Goal: Information Seeking & Learning: Stay updated

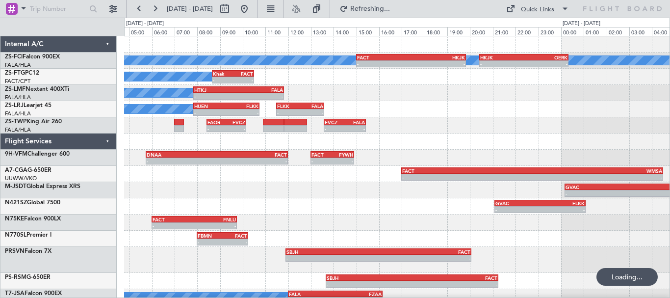
click at [489, 133] on div "A/C Booked A/C Booked A/C Booked - - FACT 15:00 Z HKJK 19:50 Z - - HKJK 20:25 Z…" at bounding box center [396, 178] width 545 height 285
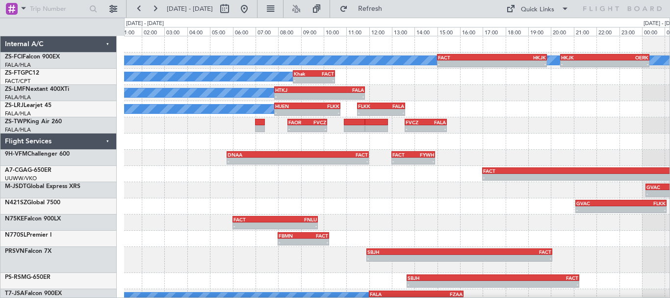
click at [482, 101] on div "A/C Booked A/C Booked A/C Booked - - FACT 15:00 Z HKJK 19:50 Z - - HKJK 20:25 Z…" at bounding box center [396, 178] width 545 height 285
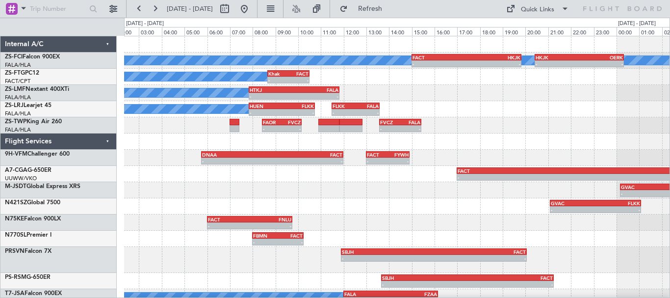
click at [502, 108] on div "A/C Booked A/C Booked - - HUEN 07:50 Z FLKK 10:45 Z - - FLKK 11:30 Z FALA 13:35…" at bounding box center [396, 109] width 545 height 16
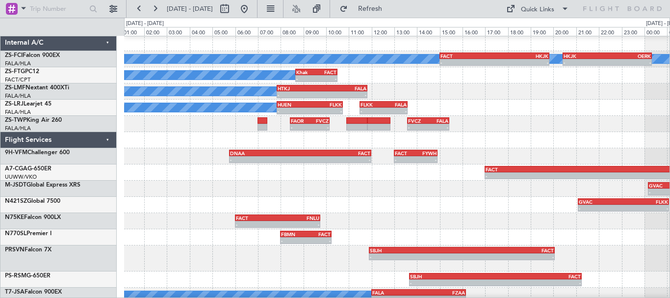
scroll to position [2, 0]
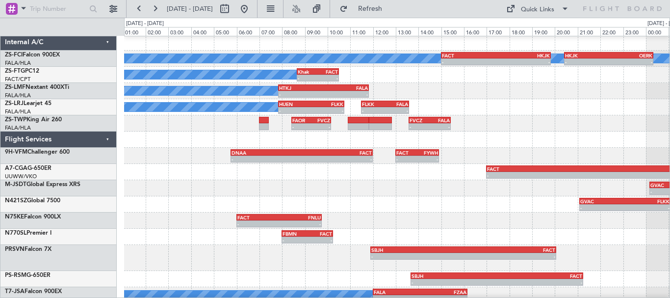
click at [559, 119] on div "- - FAOR 08:25 Z FVCZ 10:10 Z - - FVCZ 13:35 Z FALA 15:25 Z" at bounding box center [396, 123] width 545 height 16
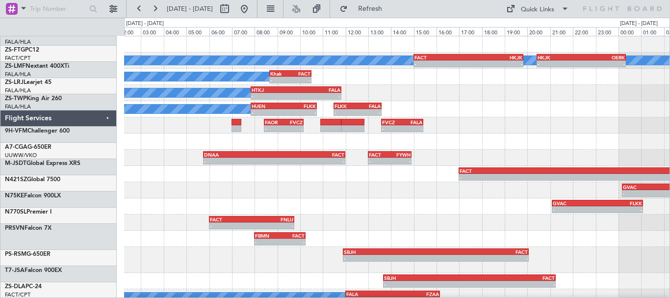
scroll to position [0, 0]
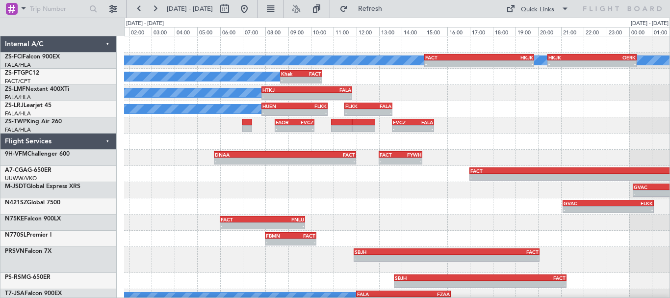
click at [411, 173] on div "- - FACT 17:00 Z WMSA 04:30 Z" at bounding box center [396, 174] width 545 height 16
click at [407, 174] on div "- - FACT 17:00 Z WMSA 04:30 Z" at bounding box center [396, 174] width 545 height 16
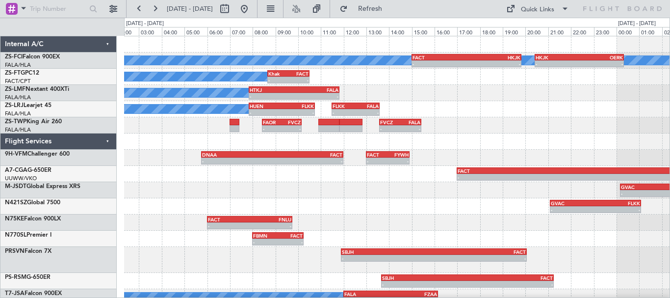
click at [535, 122] on div "A/C Booked A/C Booked A/C Booked - - FACT 15:00 Z HKJK 19:50 Z - - HKJK 20:25 Z…" at bounding box center [396, 178] width 545 height 285
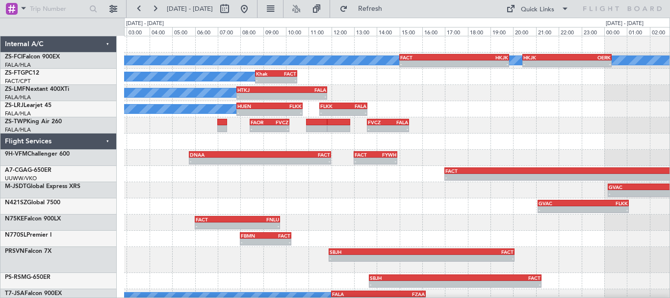
click at [552, 127] on div "- - FAOR 08:25 Z FVCZ 10:10 Z - - FVCZ 13:35 Z FALA 15:25 Z" at bounding box center [396, 125] width 545 height 16
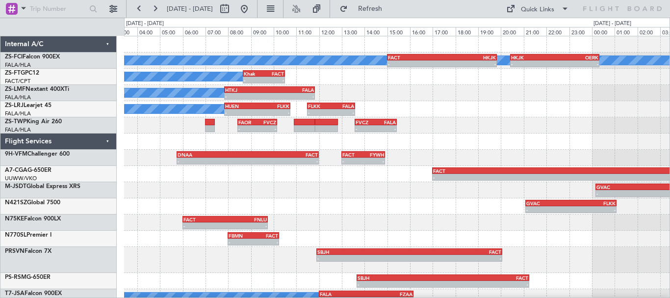
click at [535, 129] on div "- - FAOR 08:25 Z FVCZ 10:10 Z - - FVCZ 13:35 Z FALA 15:25 Z" at bounding box center [396, 125] width 545 height 16
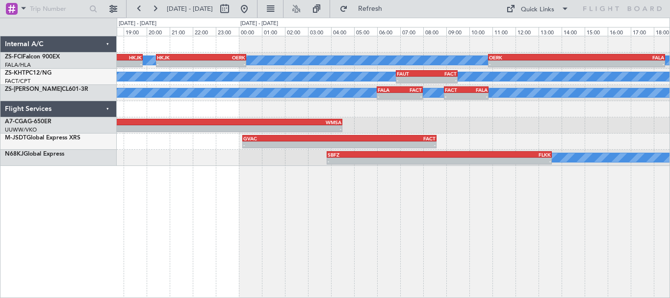
click at [546, 202] on div "A/C Booked A/C Booked - - OERK 10:50 Z FALA 18:30 Z HKJK 20:25 Z OERK 00:20 Z -…" at bounding box center [393, 167] width 553 height 262
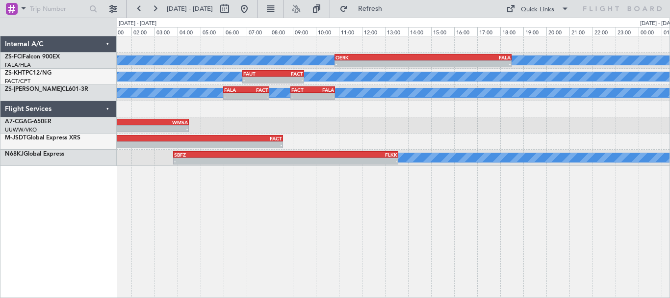
click at [389, 217] on div "A/C Booked A/C Booked - - OERK 10:50 Z FALA 18:30 Z HKJK 20:25 Z OERK 00:20 Z -…" at bounding box center [393, 167] width 553 height 262
click at [297, 202] on div "A/C Booked A/C Booked - - OERK 10:50 Z FALA 18:30 Z HKJK 20:25 Z OERK 00:20 Z -…" at bounding box center [393, 167] width 553 height 262
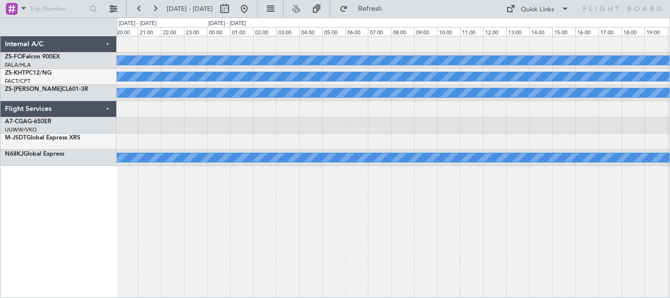
click at [405, 200] on div "A/C Booked A/C Booked - - OERK 10:50 Z FALA 18:30 Z A/C Unavailable A/C Booked …" at bounding box center [393, 167] width 553 height 262
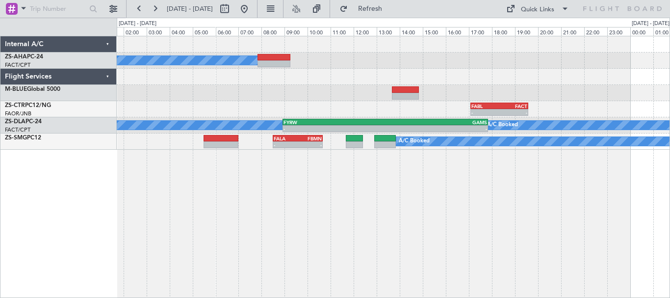
click at [328, 222] on div "A/C Booked - - FABL 17:05 Z FACT 19:35 Z A/C Booked A/C Booked - - FYRW 08:55 Z…" at bounding box center [393, 167] width 553 height 262
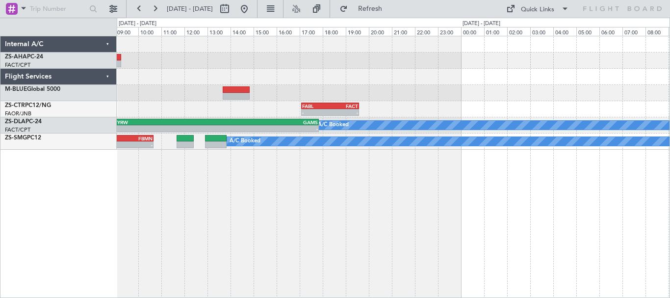
click at [314, 196] on div "A/C Booked - - FABL 17:05 Z FACT 19:35 Z A/C Booked - - FYRW 08:55 Z GAMS 17:50…" at bounding box center [393, 167] width 553 height 262
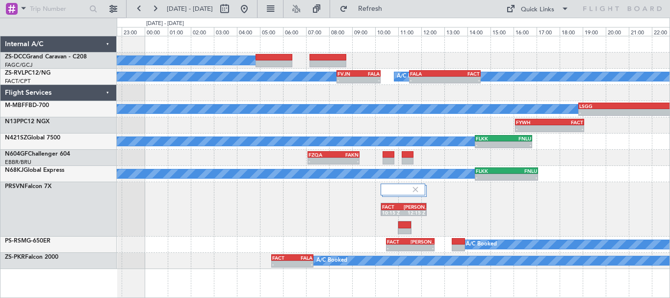
click at [424, 55] on div "A/C Booked" at bounding box center [393, 60] width 552 height 16
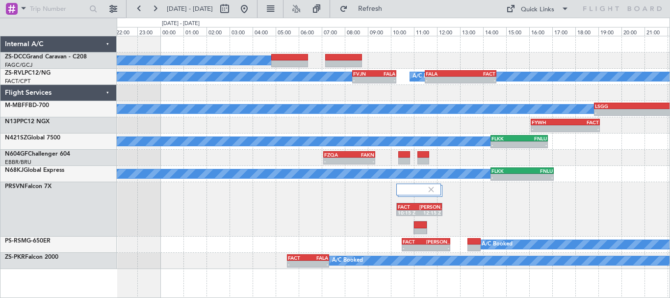
click at [440, 56] on div "A/C Booked" at bounding box center [393, 60] width 552 height 16
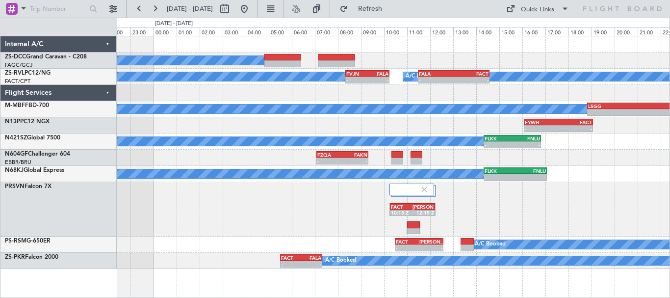
click at [508, 70] on div "A/C Booked A/C Booked A/C Booked - - FVJN 08:20 Z FALA 10:15 Z - - FALA 11:30 Z…" at bounding box center [393, 152] width 552 height 232
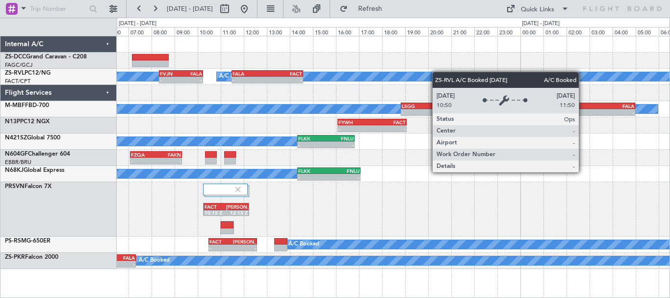
click at [350, 81] on div "A/C Booked A/C Booked A/C Booked - - FVJN 08:20 Z FALA 10:15 Z - - FALA 11:30 Z…" at bounding box center [393, 152] width 552 height 232
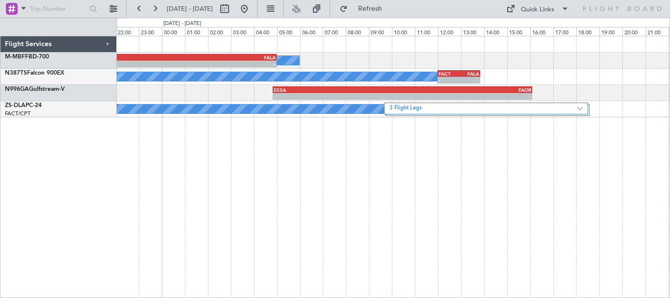
click at [495, 123] on div "A/C Booked - - LSGG 18:50 Z FALA 05:00 Z A/C Booked - - FACT 12:00 Z FALA 13:50…" at bounding box center [393, 167] width 553 height 262
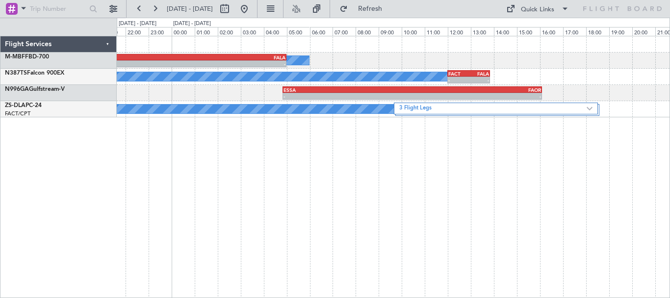
click at [503, 189] on div "A/C Booked - - LSGG 18:50 Z FALA 05:00 Z A/C Booked - - FACT 12:00 Z FALA 13:50…" at bounding box center [393, 167] width 553 height 262
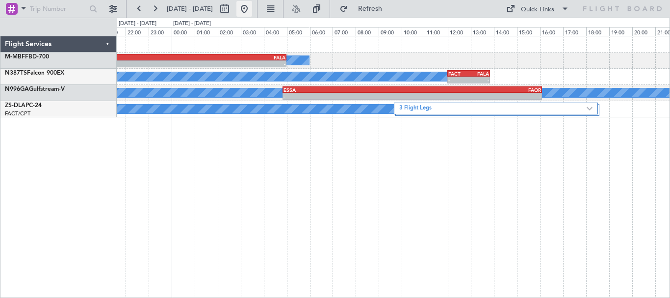
click at [252, 7] on button at bounding box center [244, 9] width 16 height 16
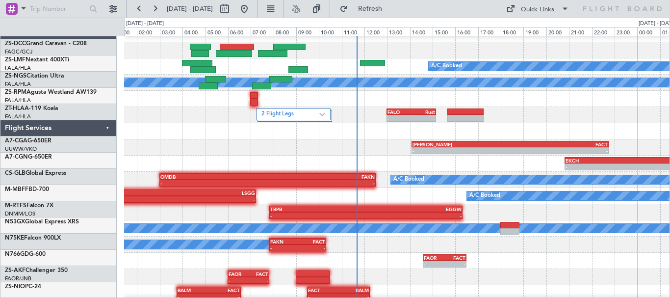
scroll to position [10, 0]
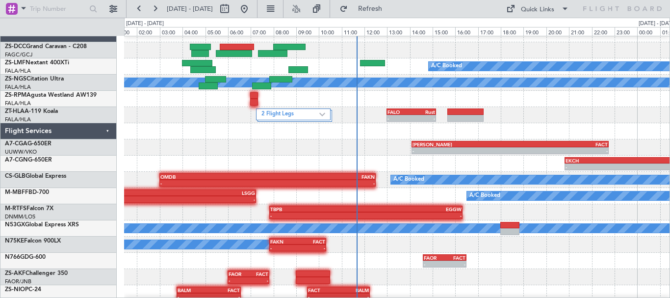
click at [552, 246] on div "- - FAKN 07:50 Z FACT 10:20 Z A/C Booked" at bounding box center [396, 244] width 545 height 16
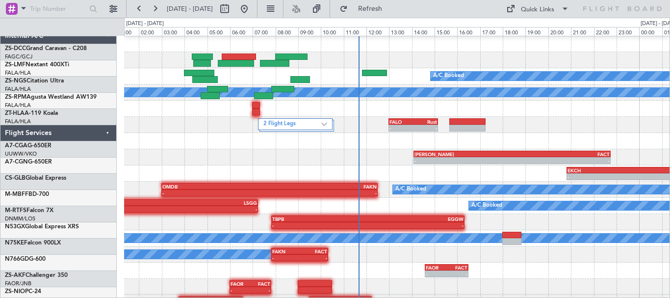
scroll to position [0, 0]
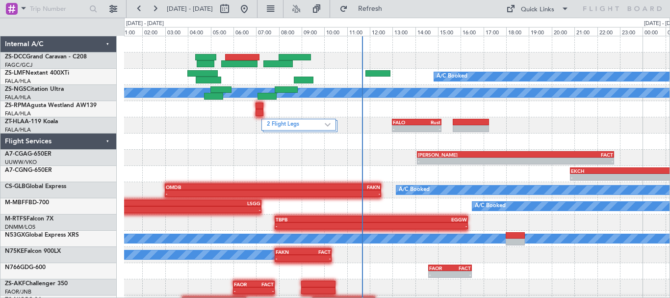
click at [573, 259] on div "- - FAKN 07:50 Z FACT 10:20 Z A/C Booked" at bounding box center [396, 255] width 545 height 16
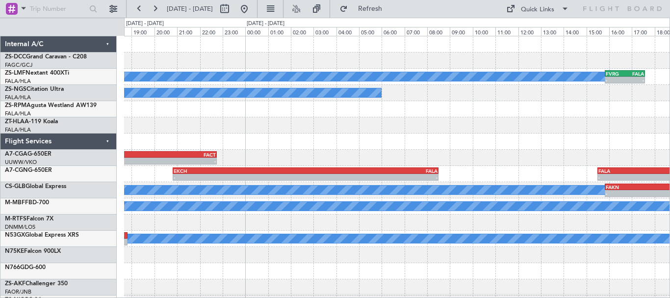
click at [168, 152] on div "A/C Booked FVRG 15:50 Z FALA 17:35 Z - - A/C Booked A/C Booked A/C Booked FALO …" at bounding box center [396, 173] width 545 height 275
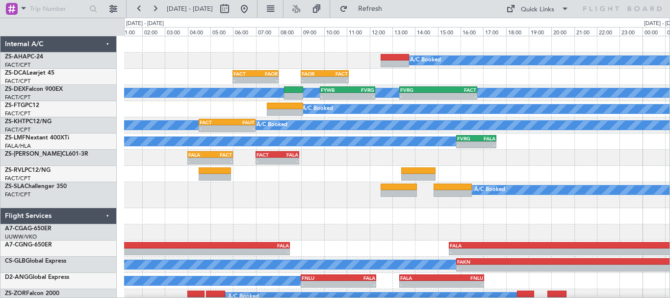
click at [362, 193] on div "A/C Booked - - FACT 06:00 Z FAOR 08:00 Z - - FAOR 09:00 Z FACT 11:05 Z A/C Book…" at bounding box center [396, 170] width 545 height 269
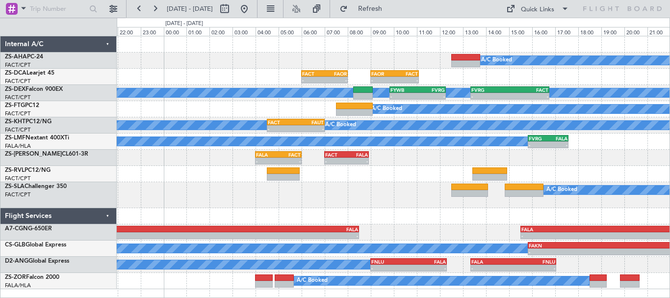
click at [379, 192] on div "A/C Booked - - FACT 06:00 Z FAOR 08:00 Z - - FAOR 09:00 Z FACT 11:05 Z A/C Book…" at bounding box center [393, 162] width 552 height 252
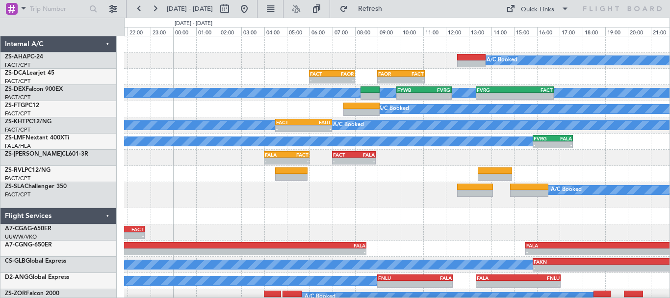
click at [471, 229] on div "A/C Booked - - FACT 06:00 Z FAOR 08:00 Z - - FAOR 09:00 Z FACT 11:05 Z A/C Book…" at bounding box center [396, 170] width 545 height 269
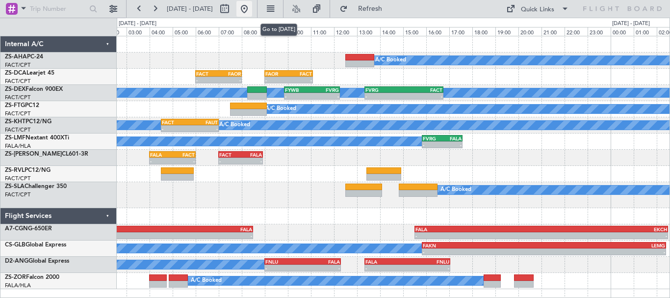
click at [252, 9] on button at bounding box center [244, 9] width 16 height 16
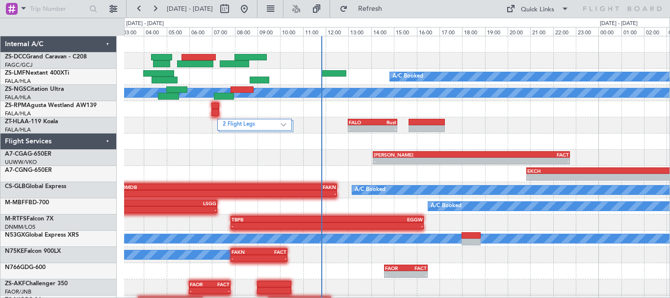
click at [546, 127] on div "FALO 13:00 Z Rust 15:10 Z - - 2 Flight Legs" at bounding box center [396, 125] width 545 height 16
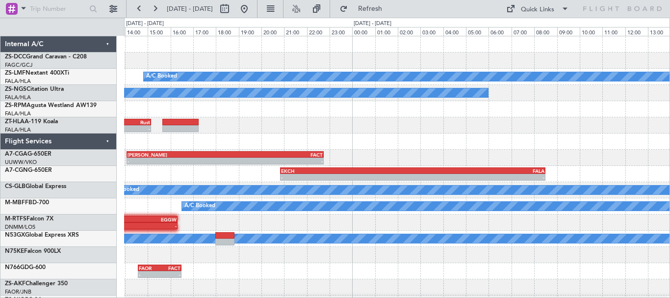
click at [248, 132] on div "A/C Booked FVRG 15:50 Z FALA 17:35 Z - - A/C Booked A/C Booked A/C Booked FALO …" at bounding box center [396, 173] width 545 height 275
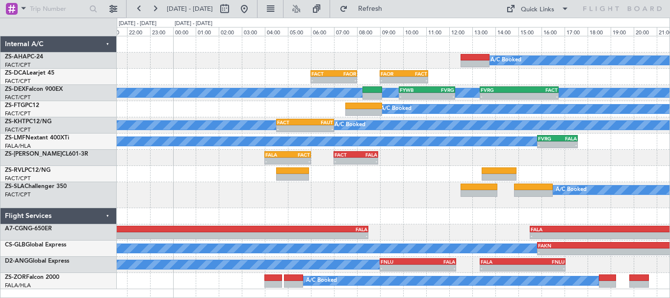
click at [385, 191] on div "A/C Booked - - FACT 06:00 Z FAOR 08:00 Z - - FAOR 09:00 Z FACT 11:05 Z A/C Book…" at bounding box center [393, 162] width 552 height 252
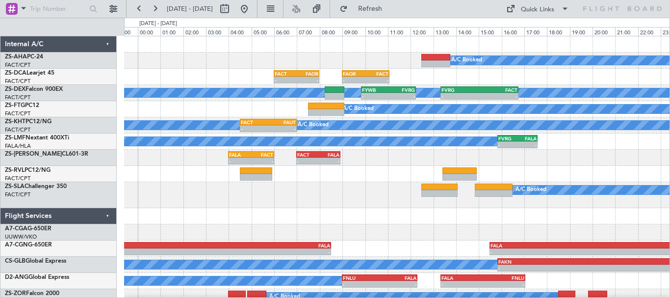
click at [589, 175] on div "FACT 04:30 Z FALA 07:30 Z - -" at bounding box center [396, 174] width 545 height 16
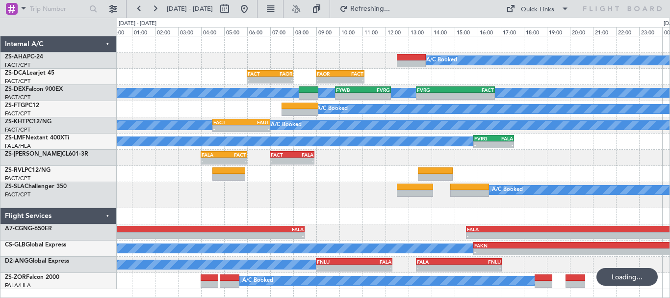
click at [579, 161] on div "- - FALA 04:00 Z FACT 06:00 Z - - FACT 07:00 Z FALA 08:55 Z" at bounding box center [393, 157] width 552 height 16
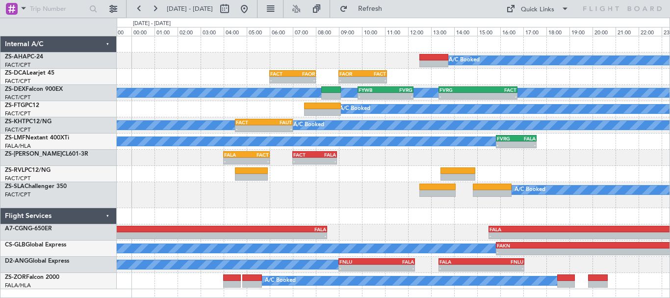
click at [360, 203] on div "A/C Booked" at bounding box center [393, 195] width 552 height 26
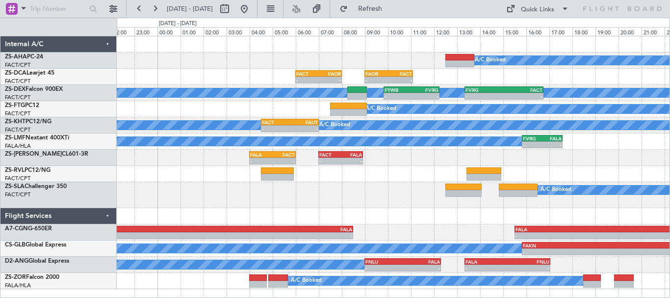
click at [255, 214] on div at bounding box center [393, 216] width 552 height 16
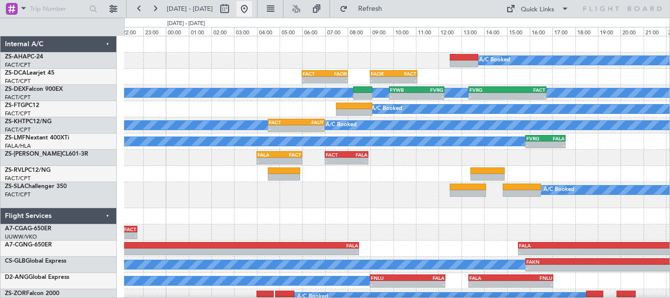
click at [252, 12] on button at bounding box center [244, 9] width 16 height 16
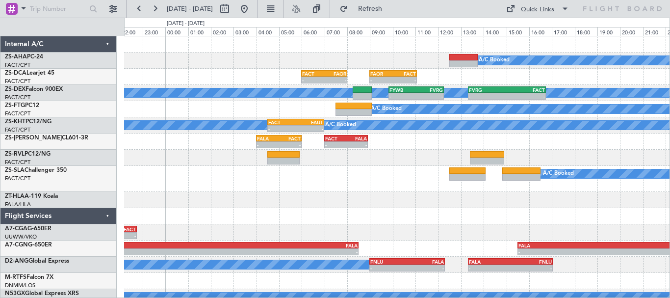
click at [350, 231] on div "A/C Booked - - FACT 06:00 Z FAOR 08:00 Z - - FAOR 09:00 Z FACT 11:05 Z A/C Book…" at bounding box center [396, 186] width 545 height 301
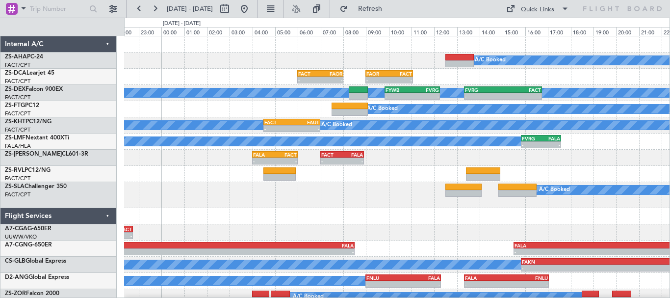
click at [403, 195] on div "A/C Booked" at bounding box center [396, 195] width 545 height 26
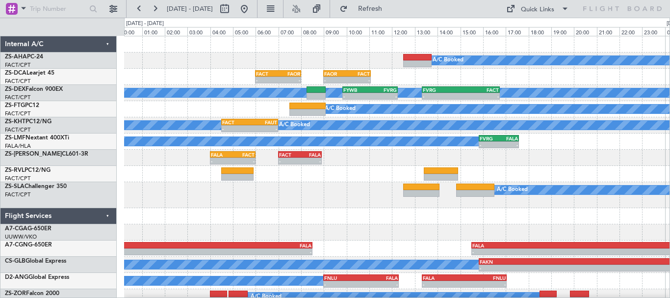
click at [403, 214] on div "A/C Booked - - FACT 06:00 Z FAOR 08:00 Z - - FAOR 09:00 Z FACT 11:05 Z A/C Book…" at bounding box center [396, 170] width 545 height 269
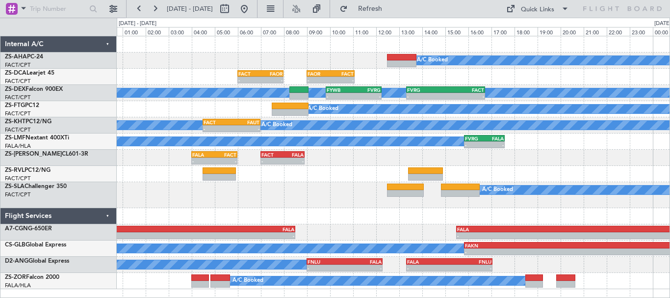
click at [484, 219] on div at bounding box center [393, 216] width 552 height 16
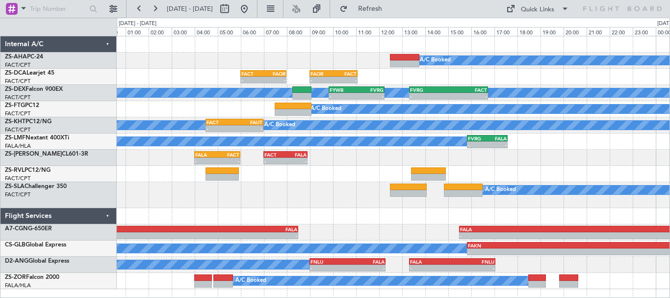
click at [627, 156] on div "- - FALA 04:00 Z FACT 06:00 Z - - FACT 07:00 Z FALA 08:55 Z" at bounding box center [393, 157] width 552 height 16
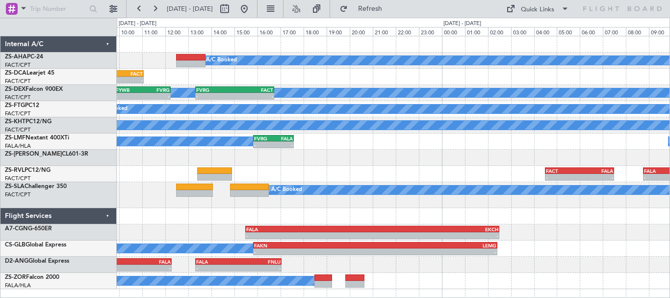
click at [220, 86] on div "A/C Booked - - FAOR 09:00 Z FACT 11:05 Z A/C Booked FACT 06:00 Z FAOR 08:00 Z -…" at bounding box center [393, 162] width 552 height 252
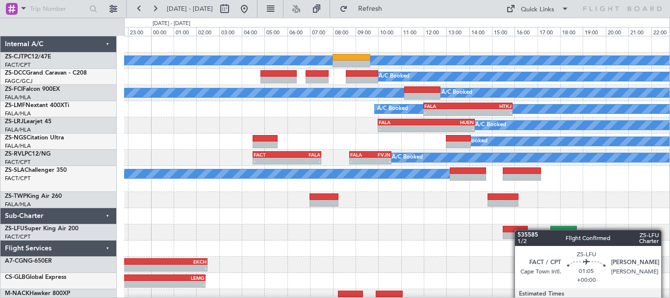
click at [523, 230] on div "A/C Booked A/C Booked A/C Booked A/C Booked A/C Booked A/C Booked - - FALA 12:0…" at bounding box center [396, 194] width 545 height 317
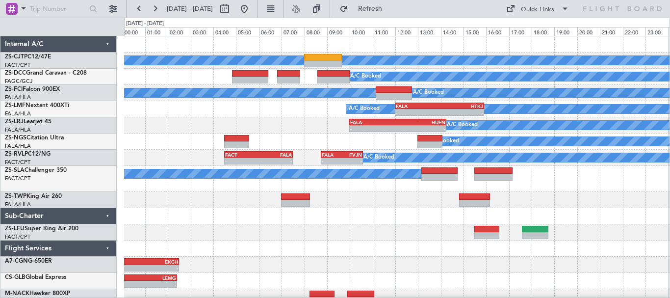
click at [417, 198] on div "A/C Booked A/C Booked A/C Booked A/C Booked A/C Booked A/C Booked - - FALA 12:0…" at bounding box center [396, 186] width 545 height 301
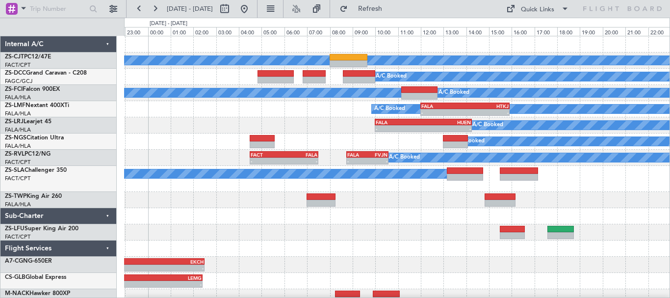
scroll to position [14, 0]
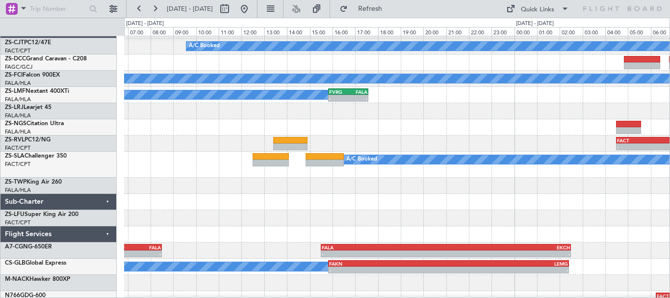
click at [596, 191] on div at bounding box center [396, 185] width 545 height 16
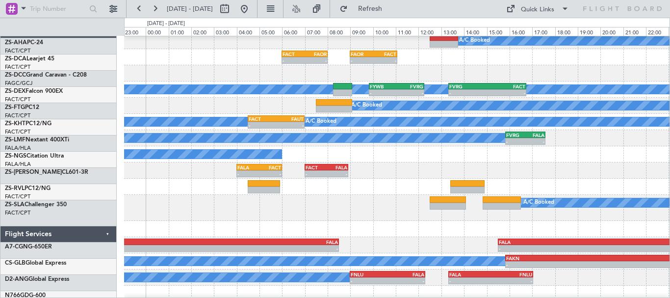
scroll to position [20, 0]
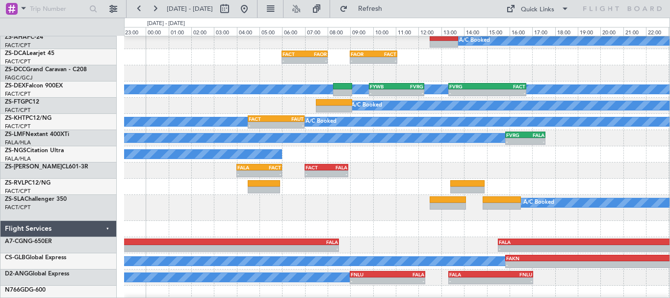
click at [366, 210] on div "A/C Booked" at bounding box center [396, 208] width 545 height 26
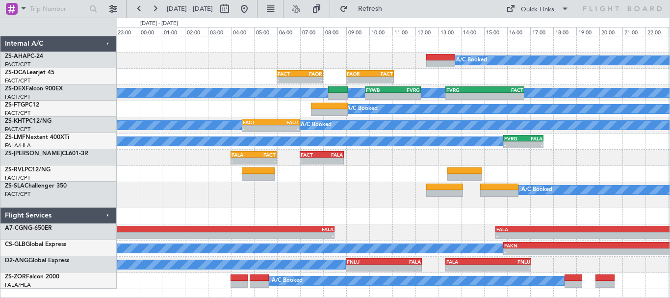
scroll to position [0, 0]
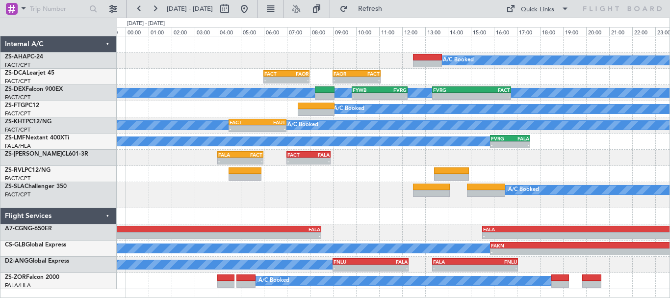
click at [65, 195] on div "A/C Booked - - FACT 06:00 Z FAOR 08:00 Z - - FAOR 09:00 Z FACT 11:05 Z A/C Book…" at bounding box center [335, 158] width 670 height 280
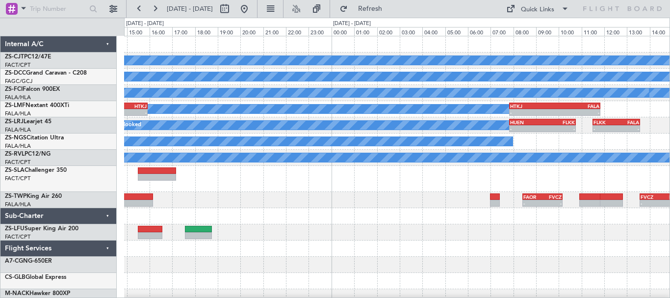
click at [42, 231] on div "A/C Booked A/C Booked A/C Booked A/C Booked A/C Booked - - FACT 15:00 Z HKJK 19…" at bounding box center [335, 158] width 670 height 280
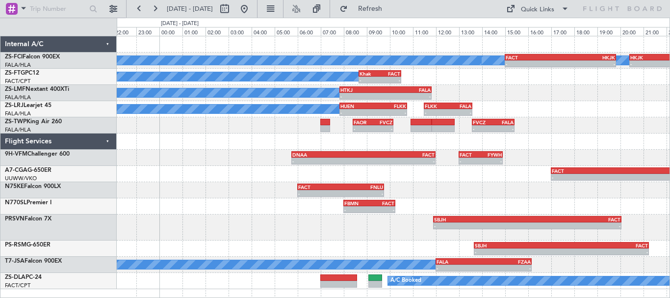
click at [488, 214] on div "A/C Booked A/C Booked A/C Booked - - FACT 15:00 Z HKJK 19:50 Z - - HKJK 20:25 Z…" at bounding box center [393, 162] width 552 height 252
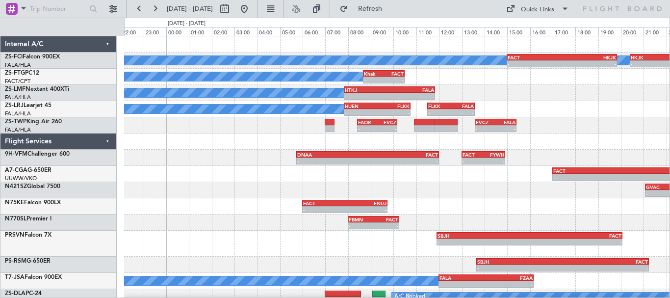
click at [259, 135] on div "A/C Booked A/C Booked A/C Booked - - FACT 15:00 Z HKJK 19:50 Z - - HKJK 20:25 Z…" at bounding box center [396, 170] width 545 height 269
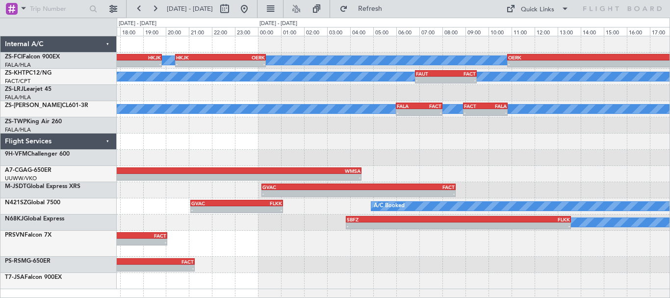
click at [353, 184] on div "A/C Booked A/C Booked - - FACT 15:00 Z HKJK 19:50 Z - - HKJK 20:25 Z OERK 00:20…" at bounding box center [393, 162] width 552 height 252
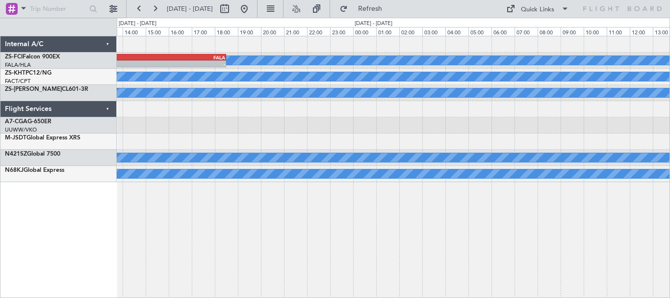
click at [135, 125] on div at bounding box center [393, 125] width 552 height 16
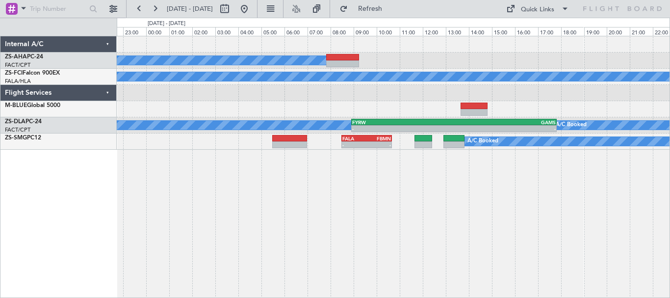
click at [400, 225] on div "A/C Booked A/C Booked A/C Booked OERK 10:50 Z FALA 18:30 Z - - A/C Booked - - F…" at bounding box center [393, 167] width 553 height 262
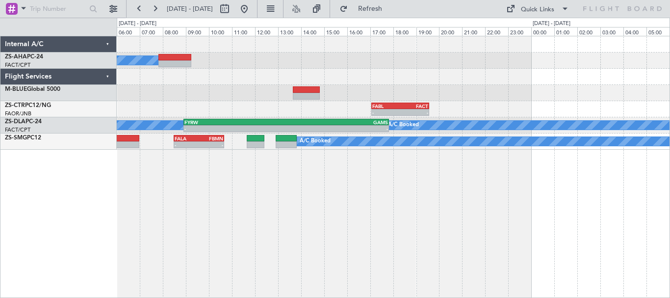
click at [193, 216] on div "A/C Booked - - FABL 17:05 Z FACT 19:35 Z A/C Booked - - FYRW 08:55 Z GAMS 17:50…" at bounding box center [393, 167] width 553 height 262
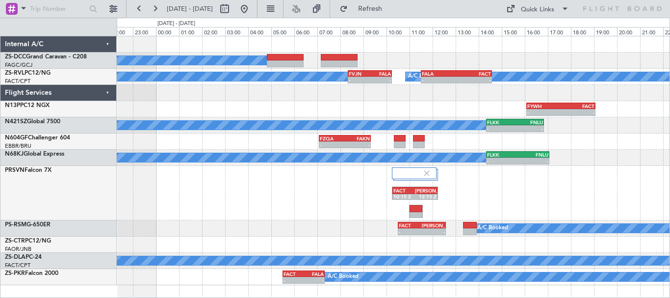
click at [486, 190] on div "FACT 10:15 Z [PERSON_NAME] 12:15 Z" at bounding box center [393, 193] width 552 height 54
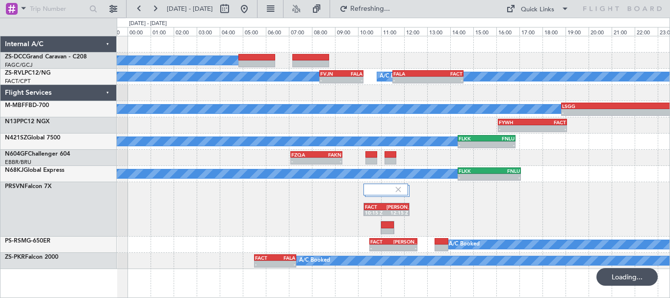
click at [444, 101] on div "A/C Booked A/C Booked A/C Booked - - FVJN 08:20 Z FALA 10:15 Z - - FALA 11:30 Z…" at bounding box center [393, 152] width 552 height 232
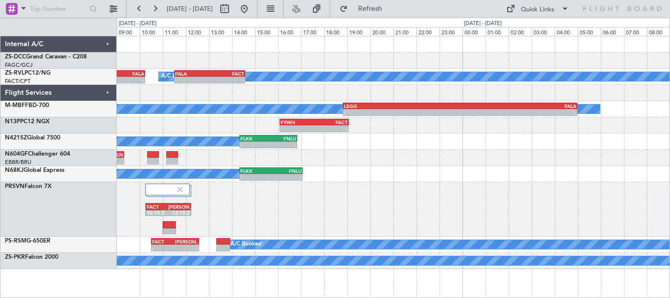
click at [267, 181] on div "A/C Booked - - FLKK 14:20 Z FNLU 17:05 Z" at bounding box center [393, 174] width 552 height 16
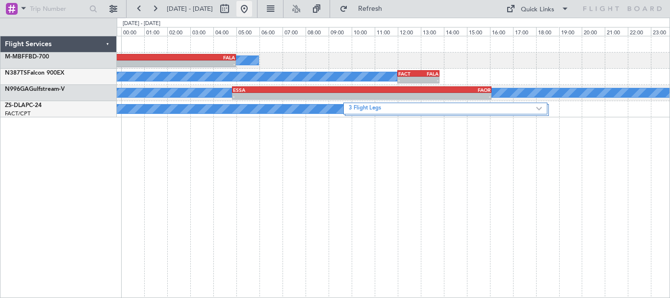
click at [252, 11] on button at bounding box center [244, 9] width 16 height 16
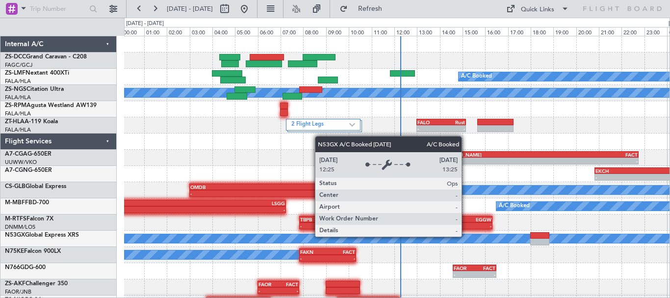
scroll to position [13, 0]
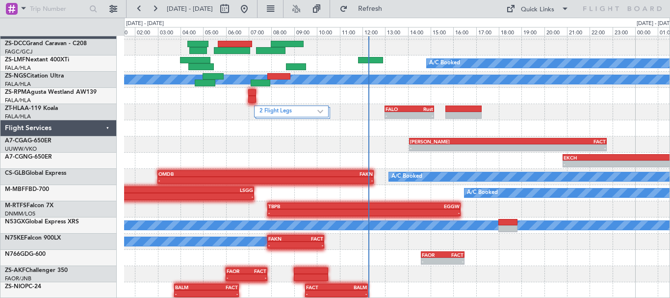
click at [325, 144] on div "- - [PERSON_NAME] 14:05 Z FACT 22:45 Z" at bounding box center [396, 144] width 545 height 16
